Goal: Communication & Community: Share content

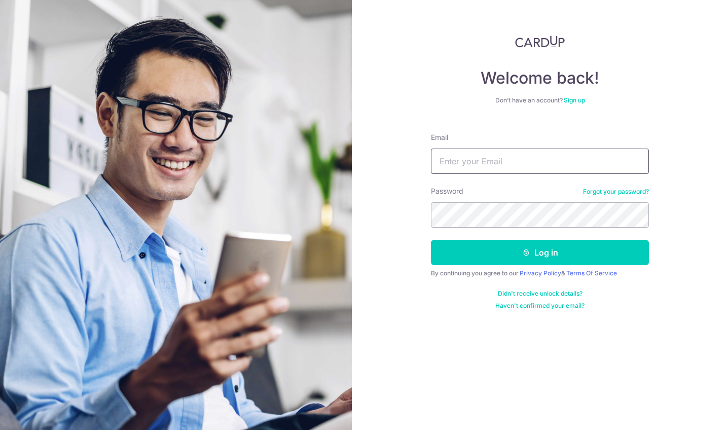
type input "[EMAIL_ADDRESS][DOMAIN_NAME]"
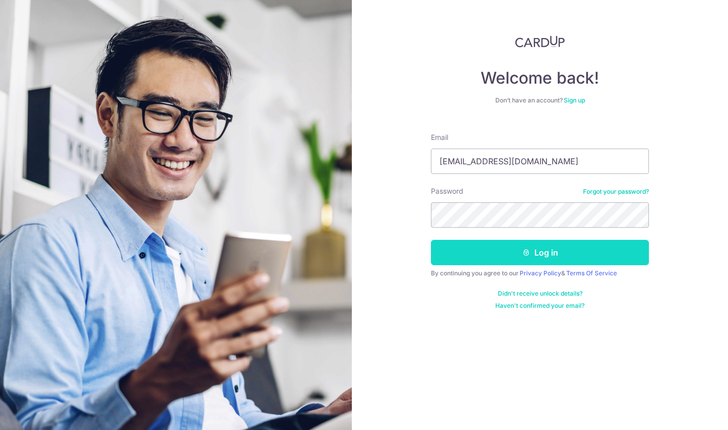
click at [554, 253] on button "Log in" at bounding box center [540, 252] width 218 height 25
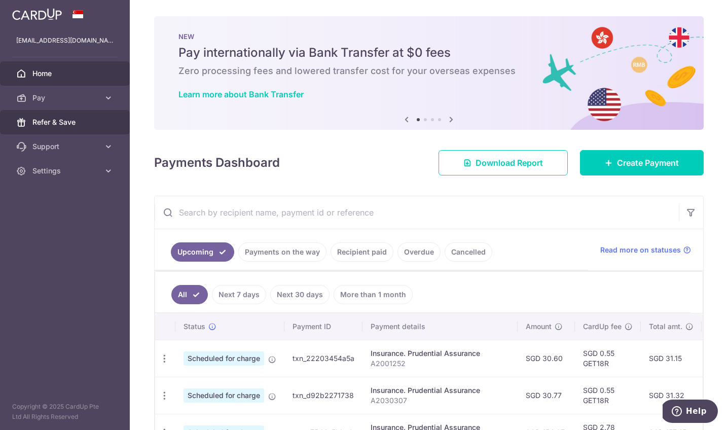
click at [55, 122] on span "Refer & Save" at bounding box center [65, 122] width 67 height 10
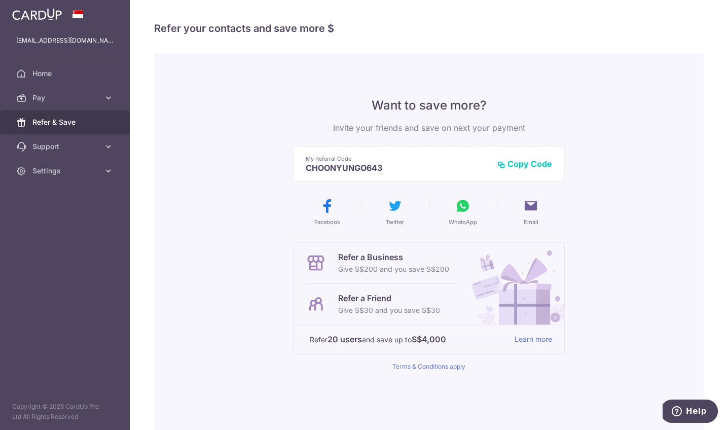
click at [535, 166] on button "Copy Code" at bounding box center [524, 164] width 55 height 10
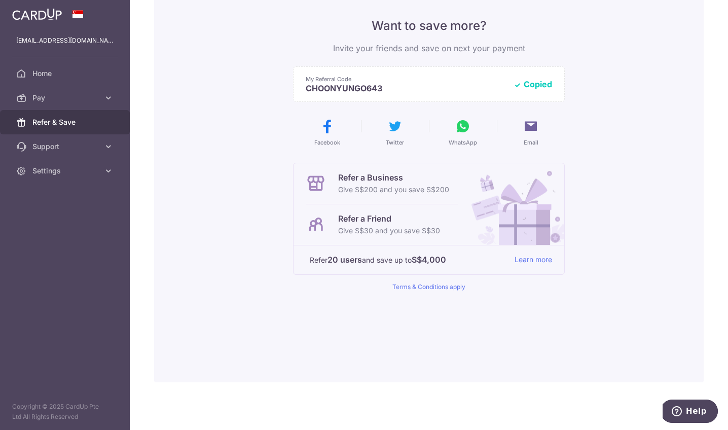
click at [383, 226] on p "Give S$30 and you save S$30" at bounding box center [389, 231] width 102 height 12
click at [462, 130] on icon at bounding box center [463, 126] width 16 height 16
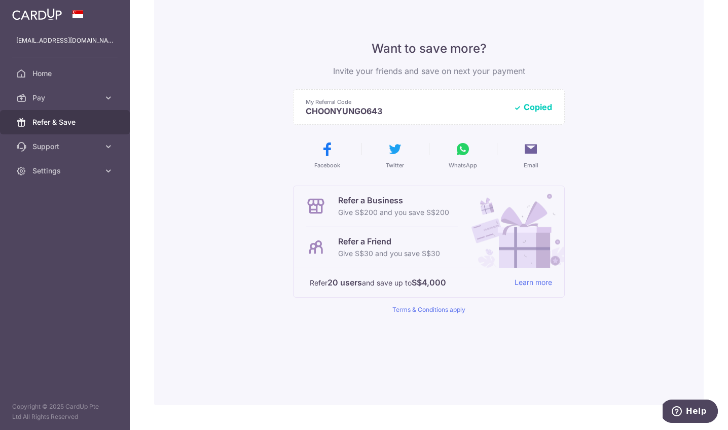
scroll to position [0, 0]
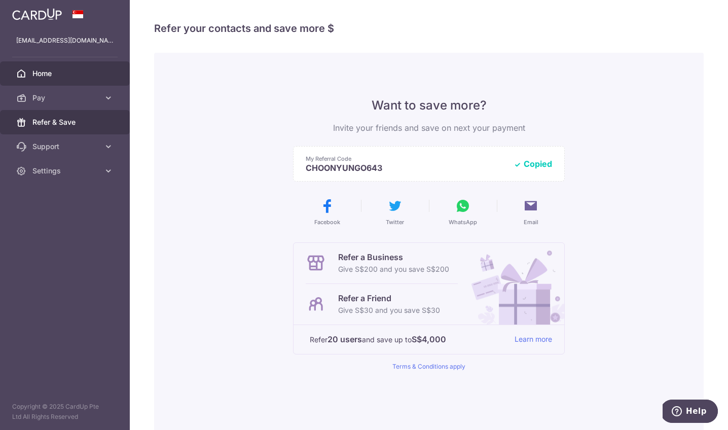
click at [34, 79] on link "Home" at bounding box center [65, 73] width 130 height 24
